Goal: Navigation & Orientation: Find specific page/section

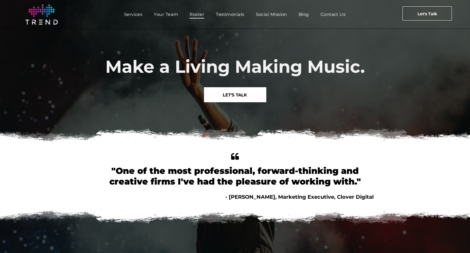
click at [194, 14] on span "Roster" at bounding box center [197, 14] width 15 height 8
